Goal: Task Accomplishment & Management: Complete application form

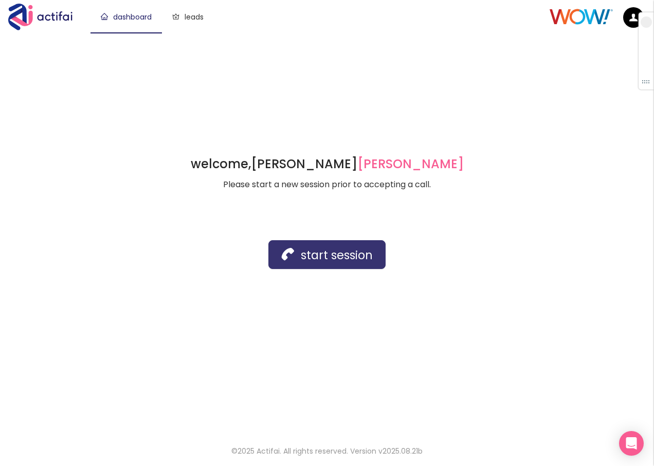
click at [306, 247] on button "start session" at bounding box center [327, 254] width 117 height 29
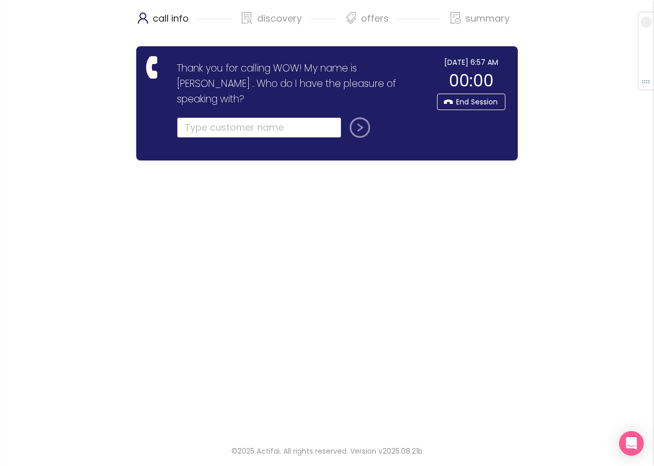
click at [190, 117] on input "text" at bounding box center [259, 127] width 165 height 21
type input "[PERSON_NAME]"
click at [346, 117] on button "submit" at bounding box center [358, 127] width 25 height 21
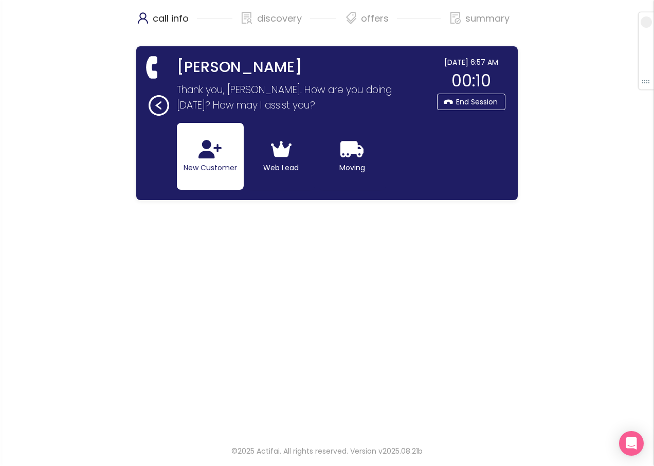
click at [219, 150] on icon "button" at bounding box center [210, 149] width 23 height 19
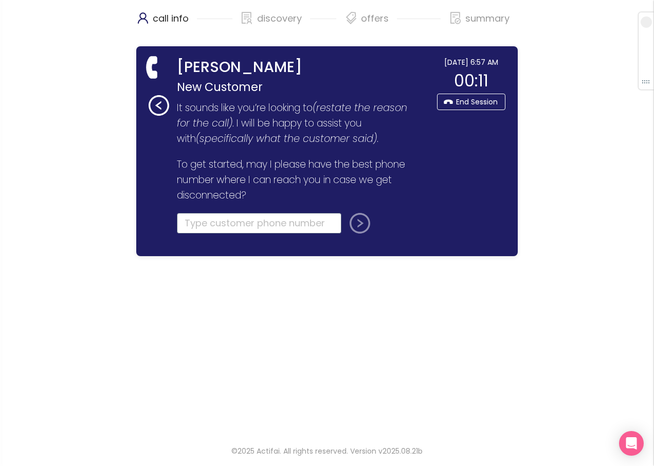
click at [200, 221] on input "tel" at bounding box center [259, 223] width 165 height 21
type input "[PHONE_NUMBER]"
click at [346, 213] on button "submit" at bounding box center [358, 223] width 25 height 21
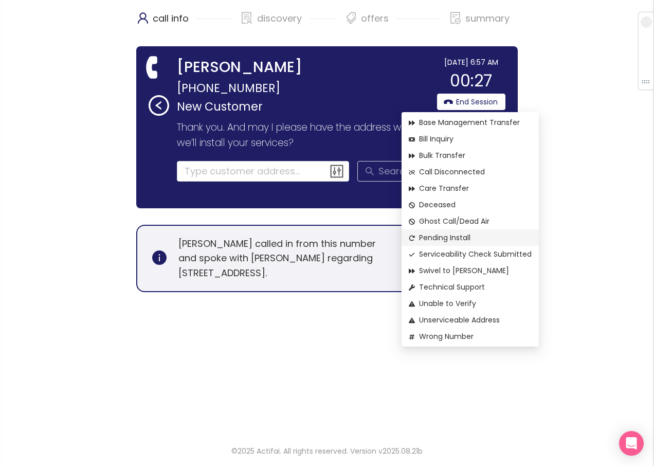
click at [435, 239] on span "Pending Install" at bounding box center [470, 237] width 123 height 11
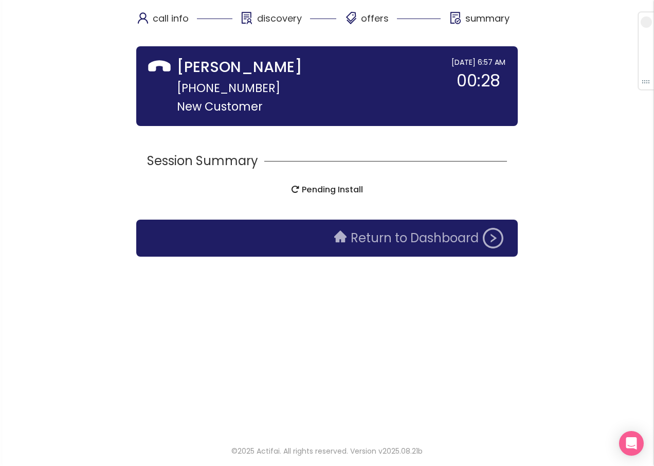
click at [392, 238] on button "Return to Dashboard" at bounding box center [419, 238] width 182 height 21
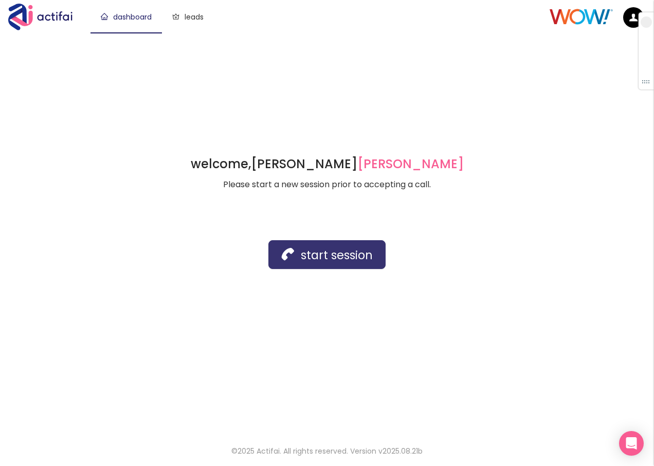
click at [318, 261] on button "start session" at bounding box center [327, 254] width 117 height 29
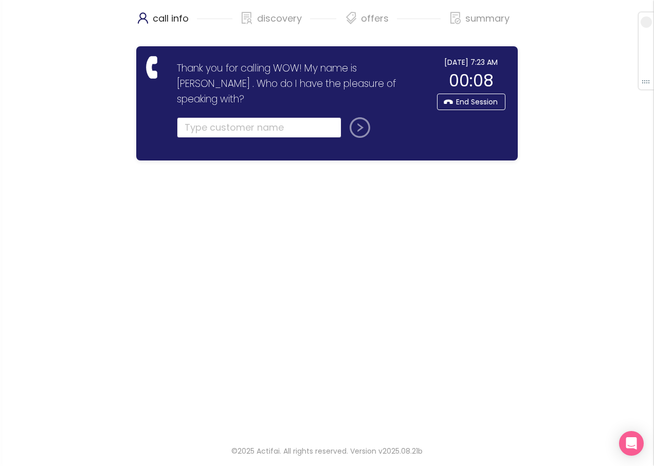
click at [208, 117] on input "text" at bounding box center [259, 127] width 165 height 21
click at [193, 117] on input "text" at bounding box center [259, 127] width 165 height 21
click at [202, 117] on input "text" at bounding box center [259, 127] width 165 height 21
type input "[PERSON_NAME]"
click at [359, 117] on button "submit" at bounding box center [358, 127] width 25 height 21
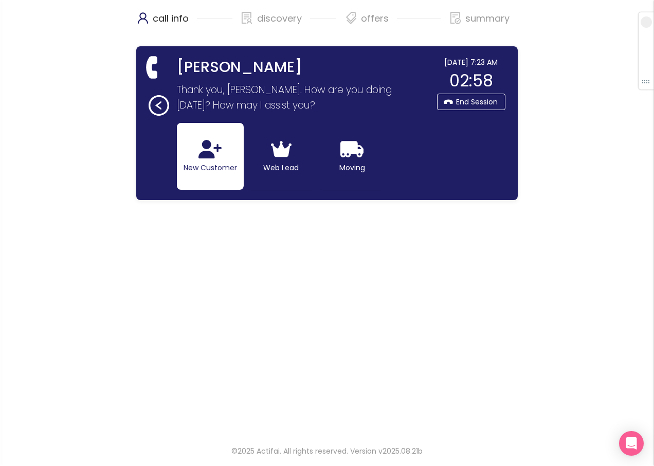
click at [214, 155] on icon "button" at bounding box center [210, 149] width 23 height 19
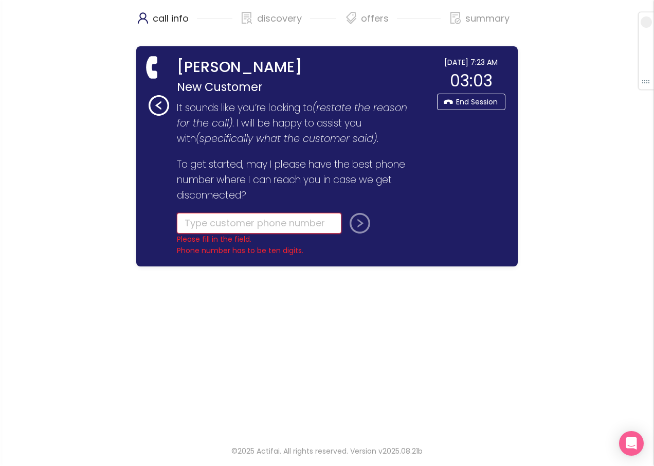
click at [188, 224] on input "tel" at bounding box center [259, 223] width 165 height 21
type input "[PHONE_NUMBER]"
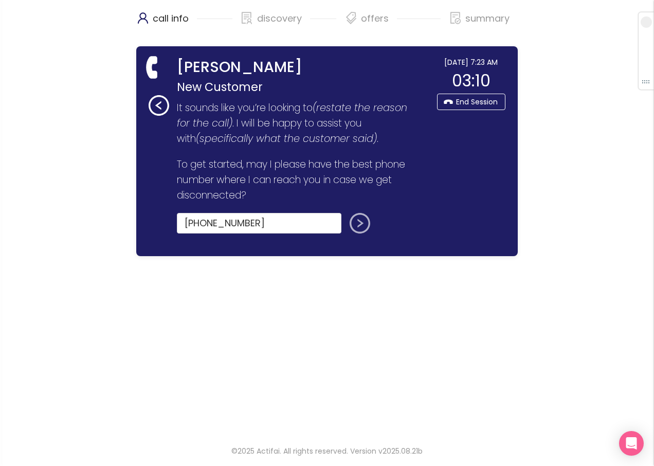
click at [360, 225] on button "submit" at bounding box center [358, 223] width 25 height 21
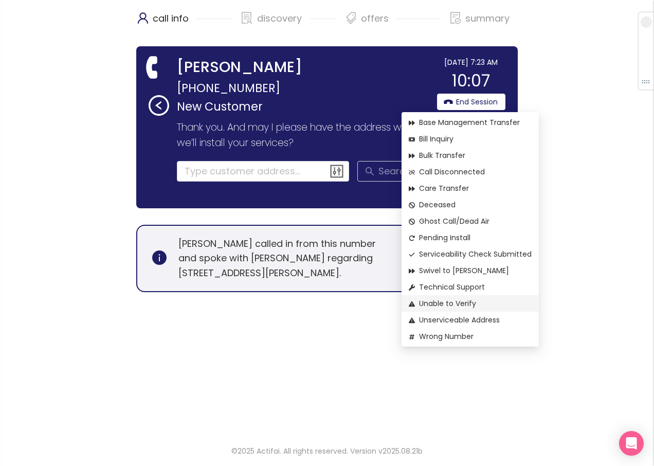
click at [454, 299] on span "Unable to Verify" at bounding box center [470, 303] width 123 height 11
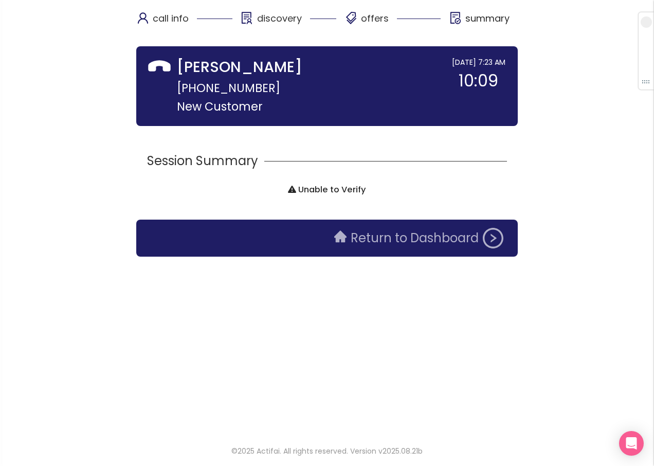
click at [390, 243] on button "Return to Dashboard" at bounding box center [419, 238] width 182 height 21
